Goal: Task Accomplishment & Management: Complete application form

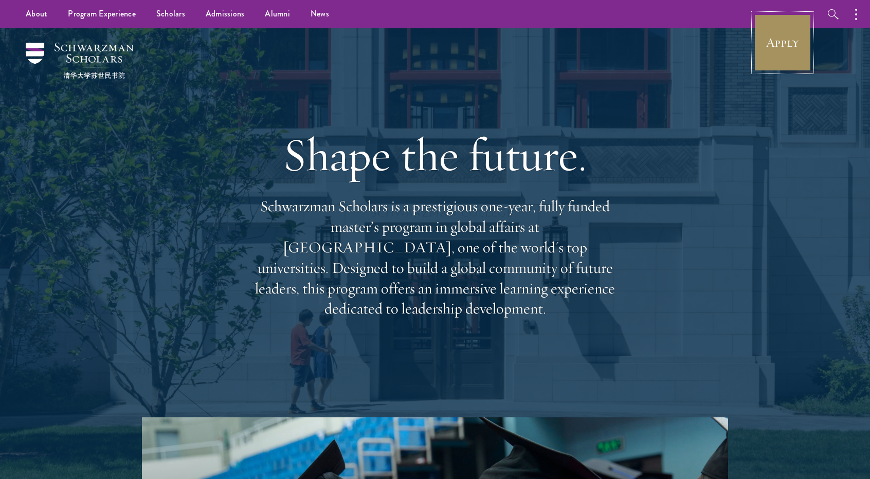
click at [787, 46] on link "Apply" at bounding box center [783, 43] width 58 height 58
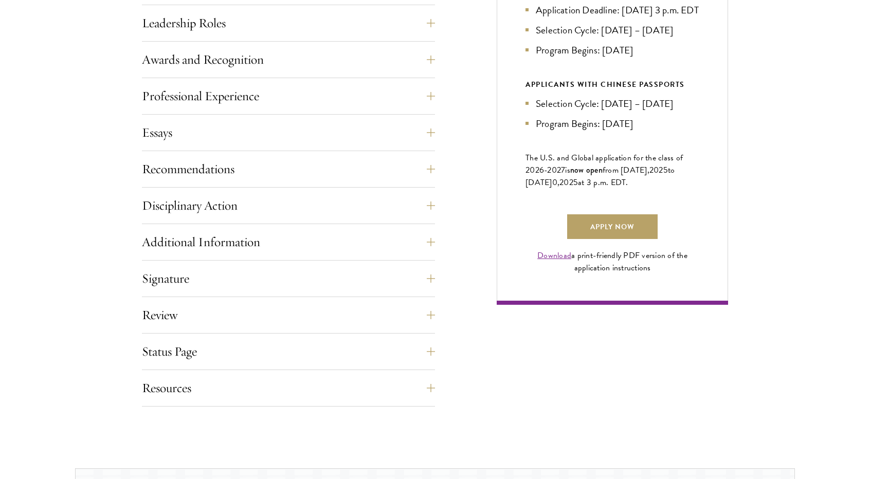
scroll to position [619, 0]
click at [389, 171] on button "Recommendations" at bounding box center [296, 168] width 293 height 25
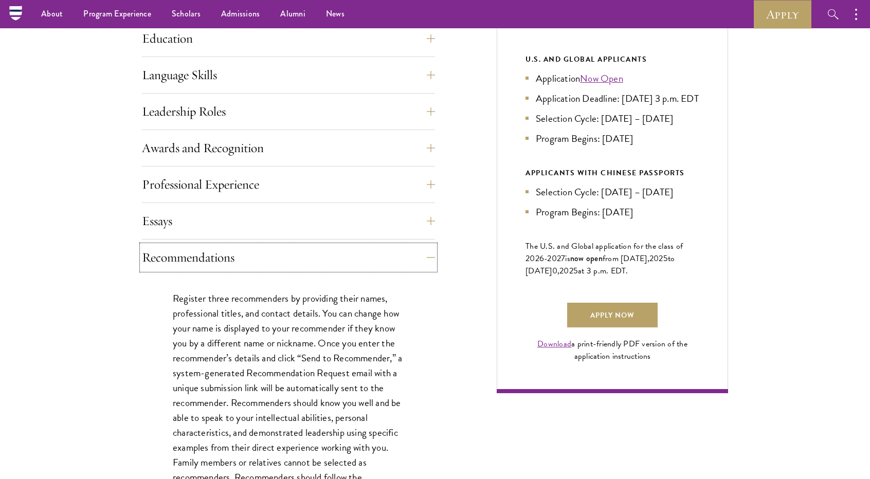
scroll to position [529, 0]
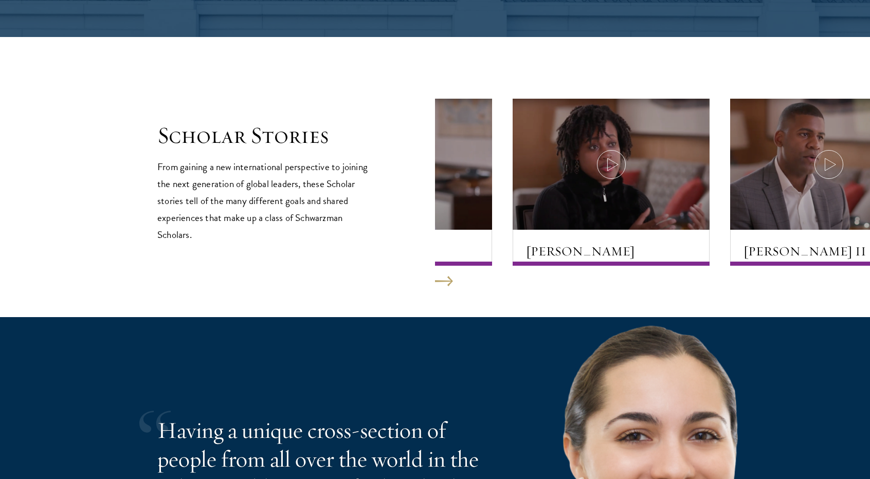
scroll to position [4891, 0]
